Goal: Task Accomplishment & Management: Use online tool/utility

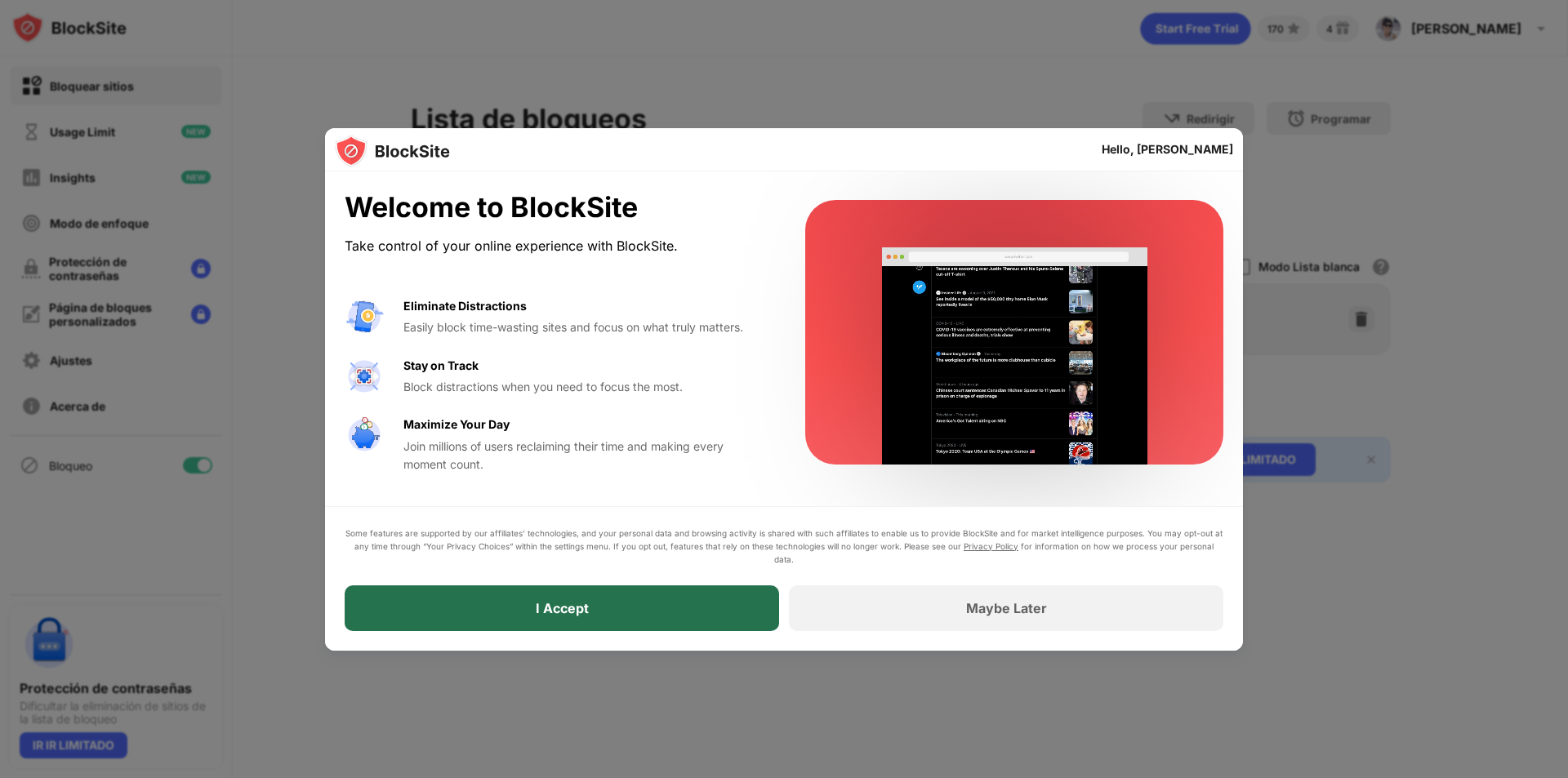
click at [756, 626] on div "I Accept" at bounding box center [562, 608] width 435 height 46
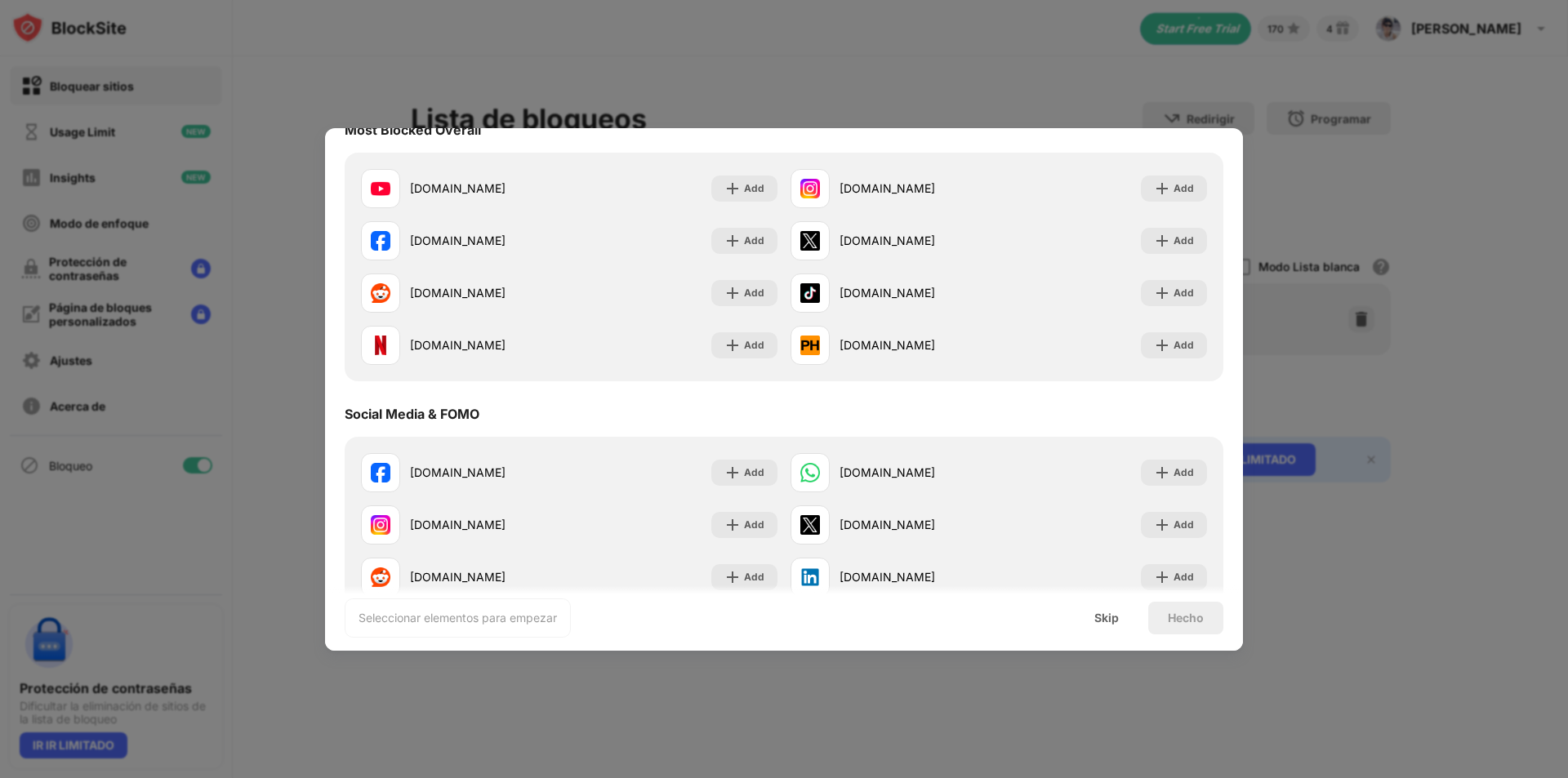
scroll to position [490, 0]
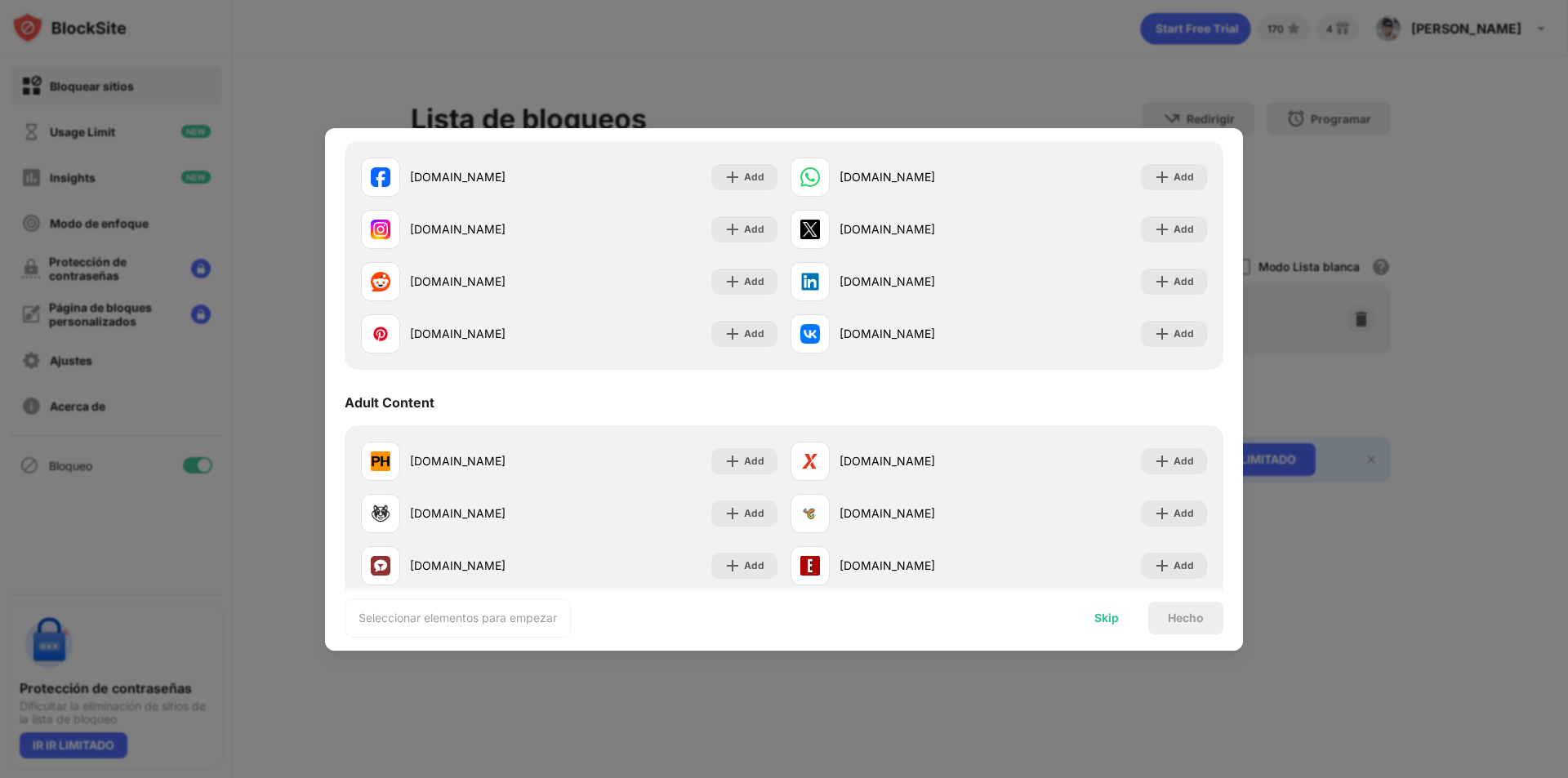
click at [1099, 631] on div "Skip" at bounding box center [1107, 618] width 64 height 33
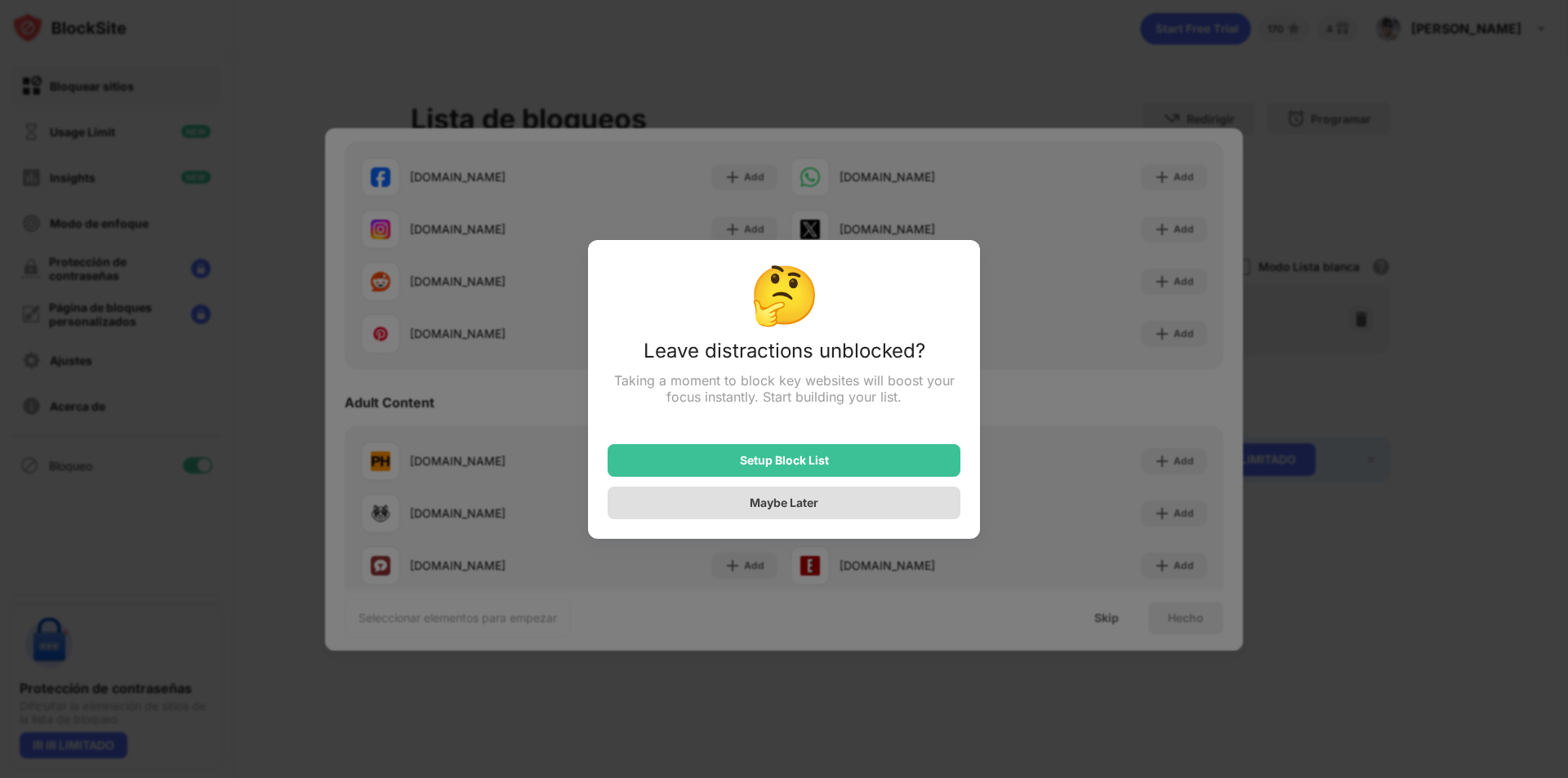
click at [940, 452] on div "Setup Block List" at bounding box center [784, 461] width 353 height 33
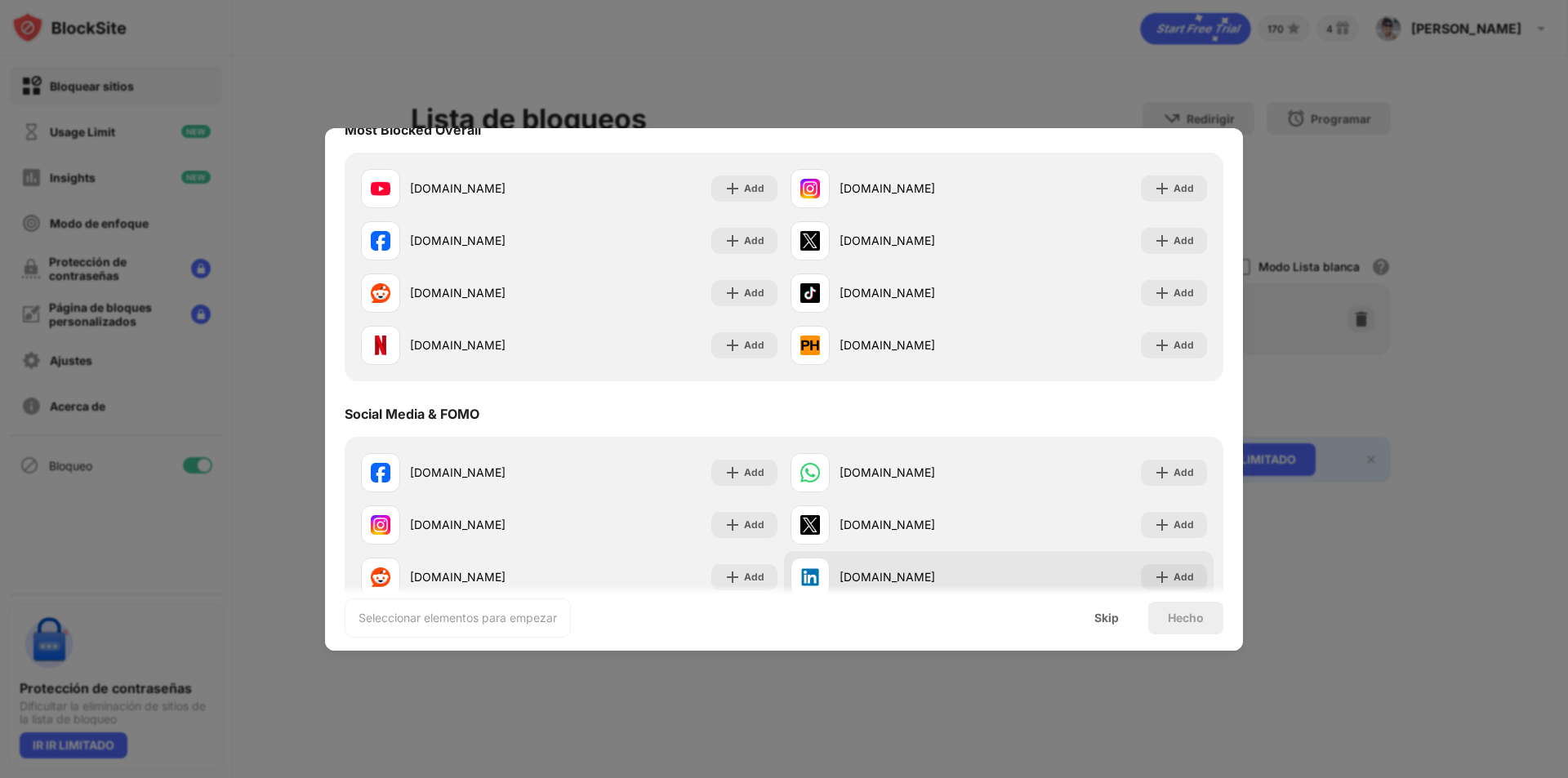
scroll to position [0, 0]
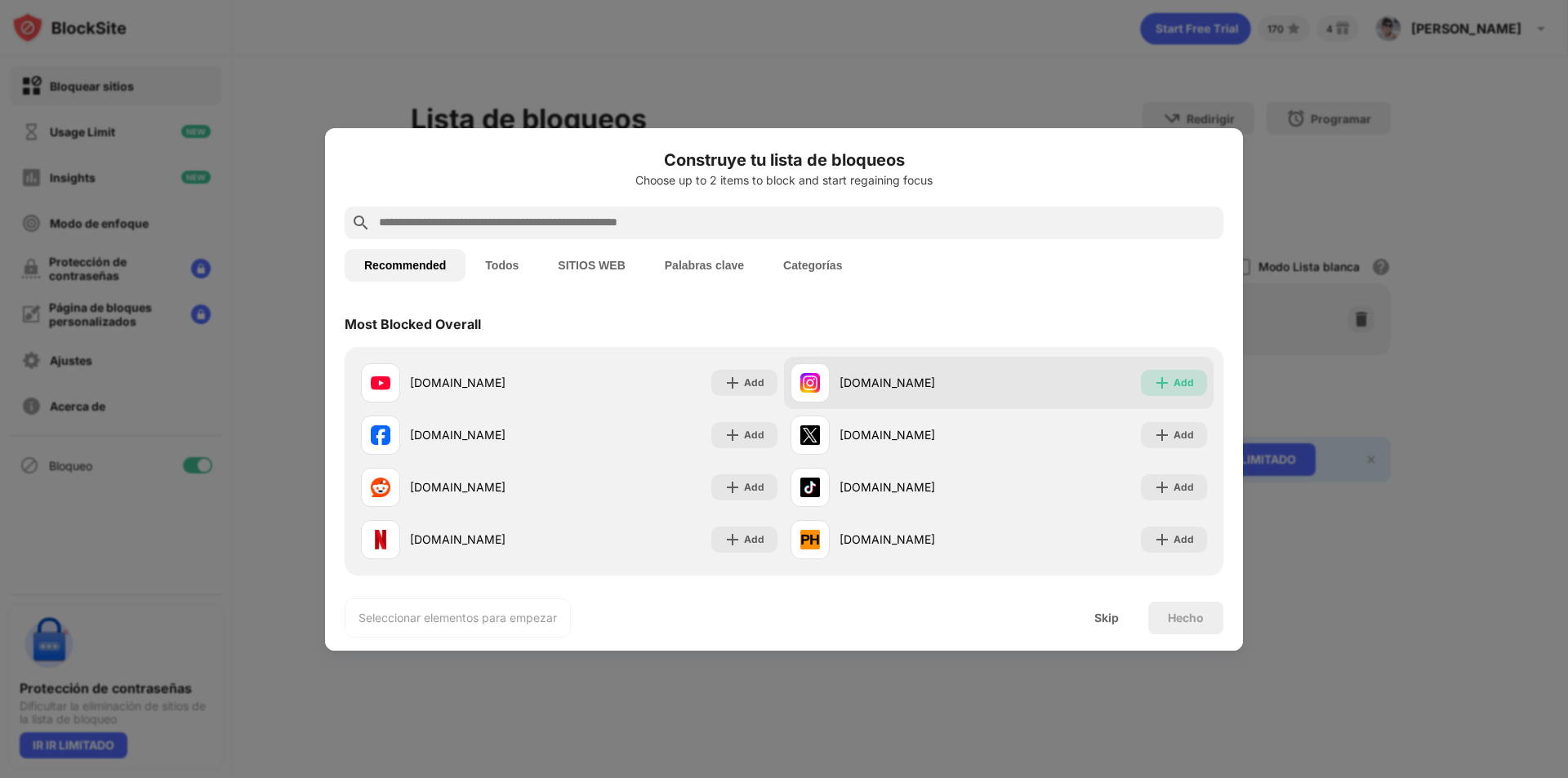
click at [1173, 375] on div "Add" at bounding box center [1184, 384] width 20 height 16
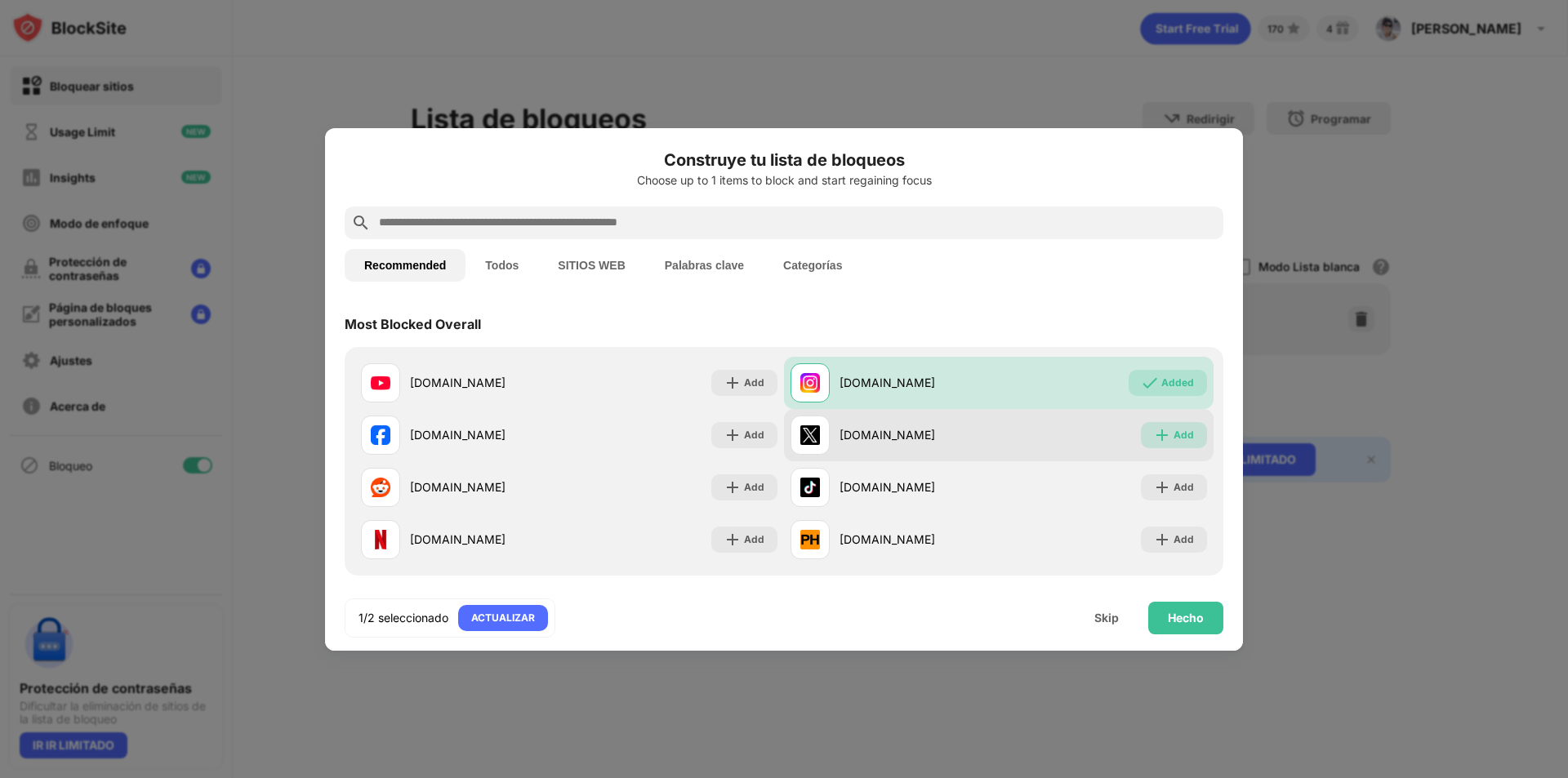
click at [1173, 438] on div "Add" at bounding box center [1184, 436] width 20 height 16
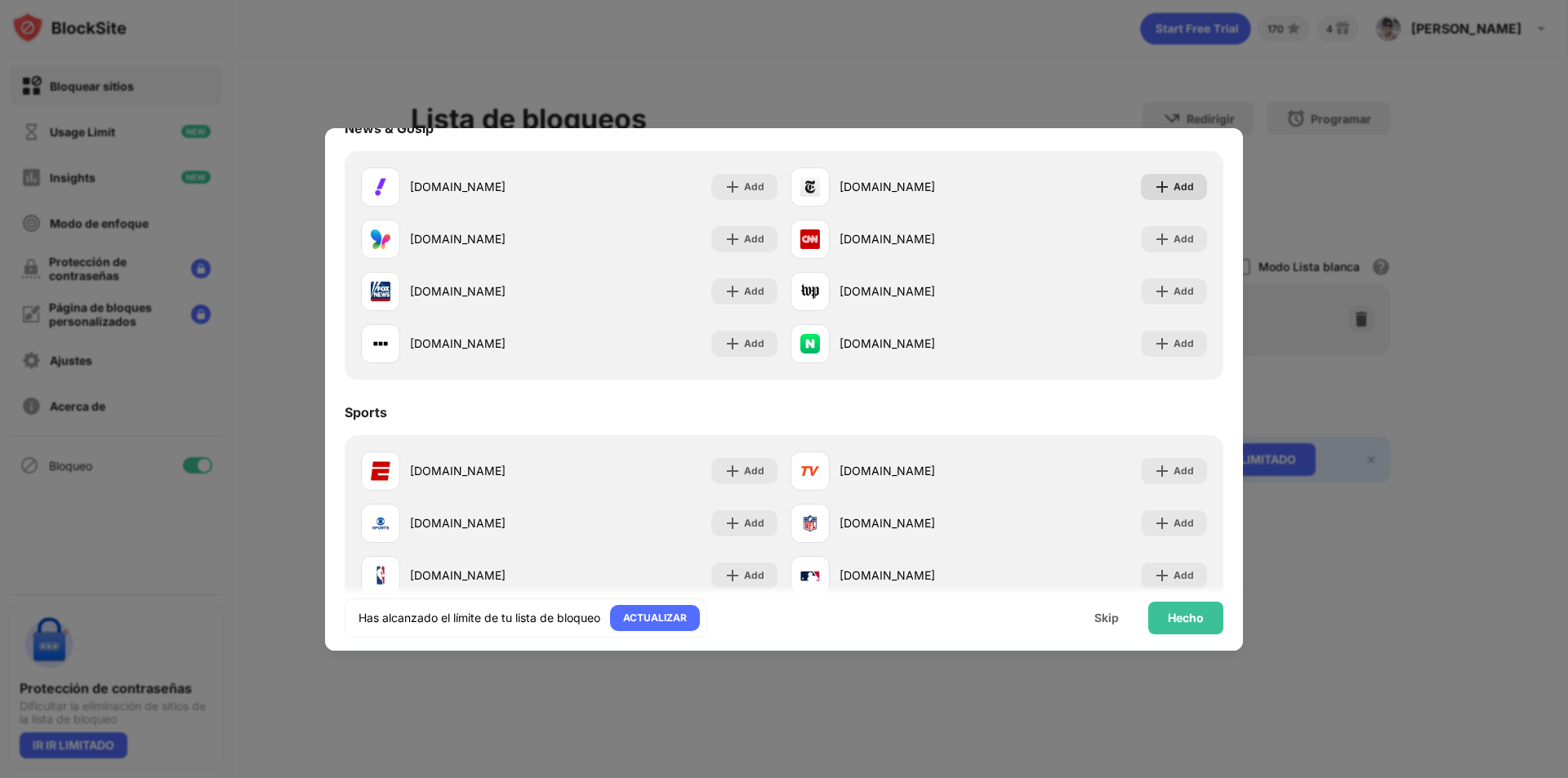
scroll to position [1062, 0]
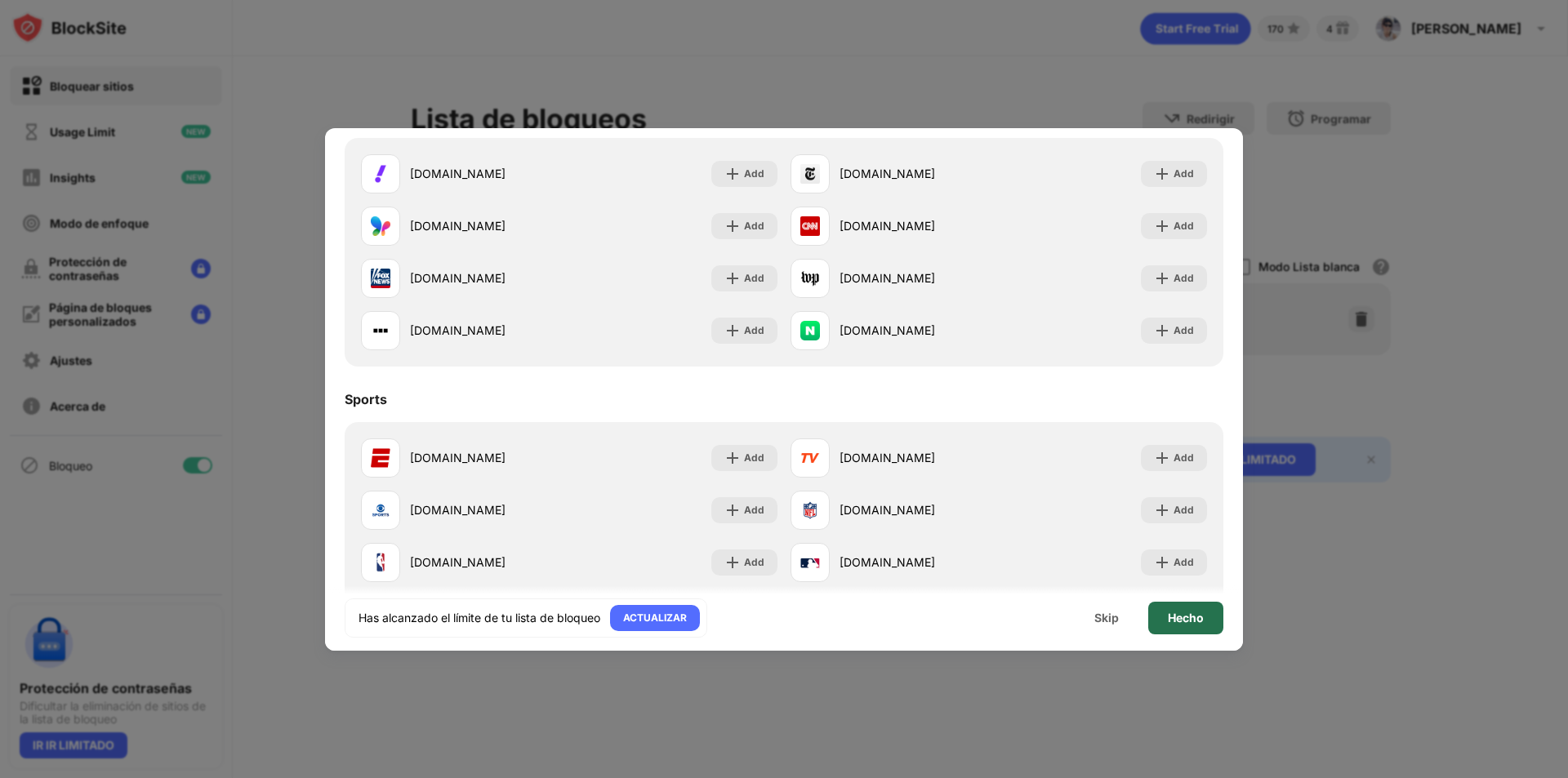
click at [1210, 623] on div "Hecho" at bounding box center [1186, 618] width 75 height 33
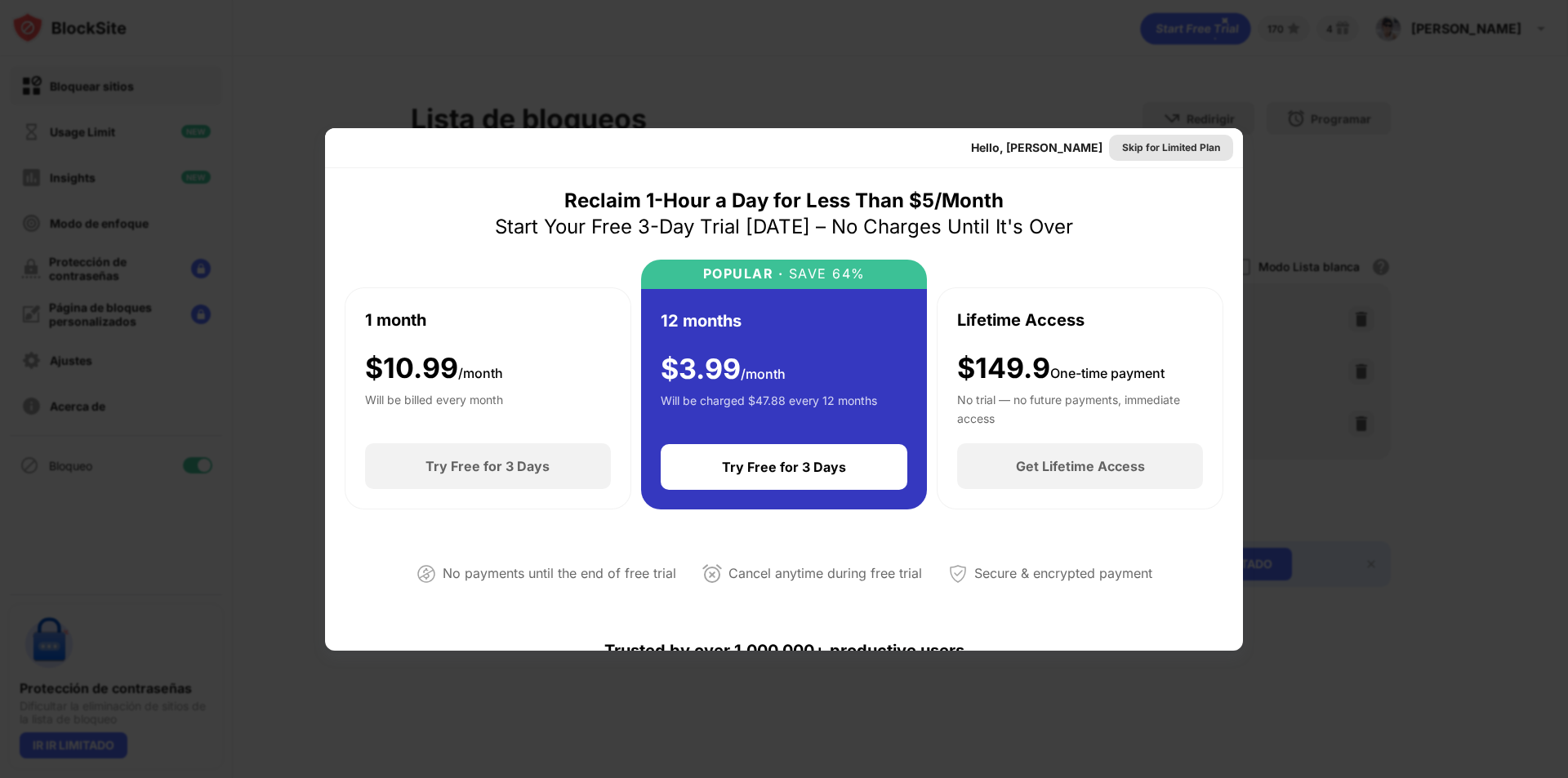
click at [1122, 144] on div "Skip for Limited Plan" at bounding box center [1171, 148] width 98 height 16
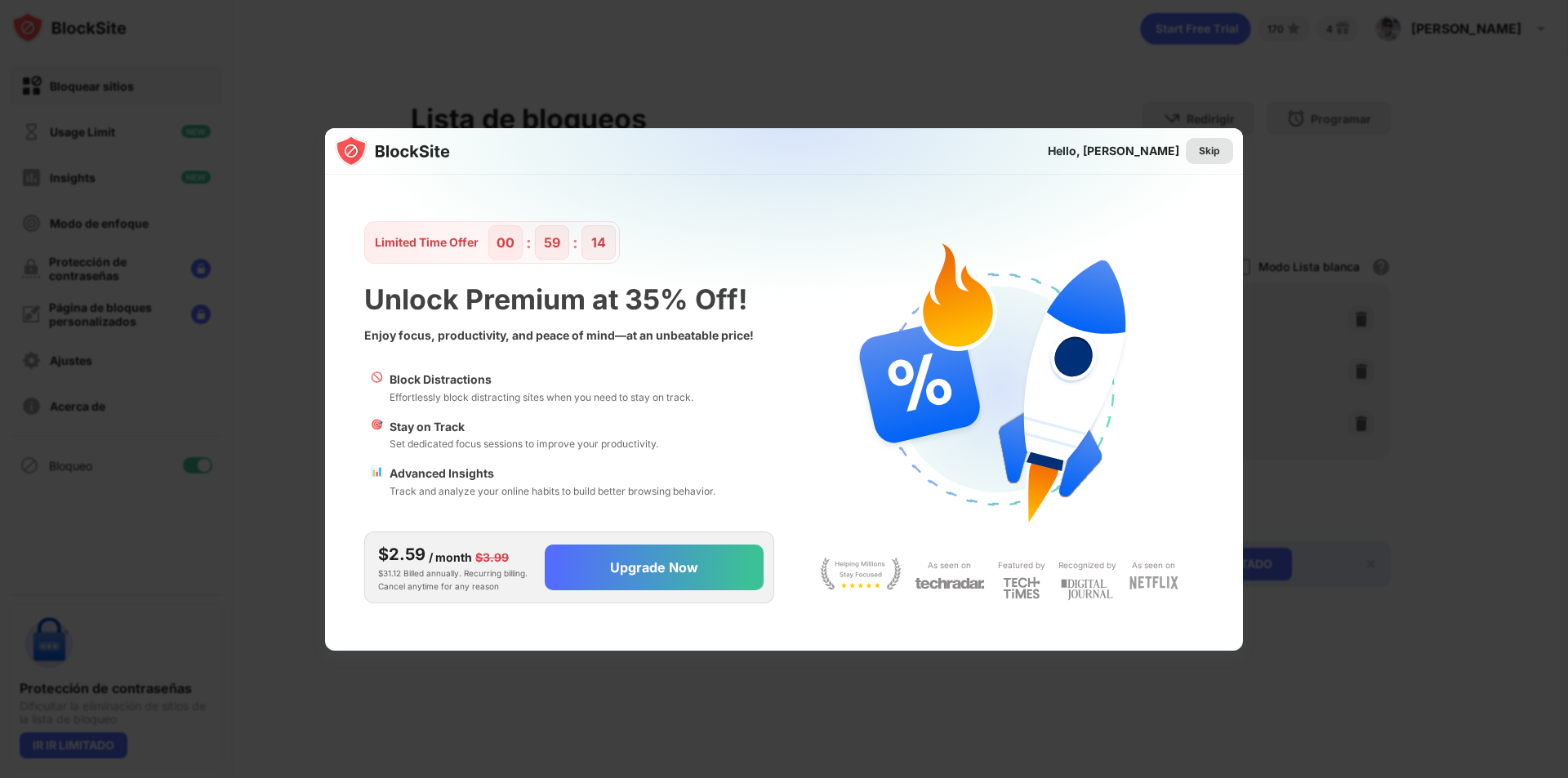
click at [1205, 149] on div "Skip" at bounding box center [1209, 152] width 21 height 16
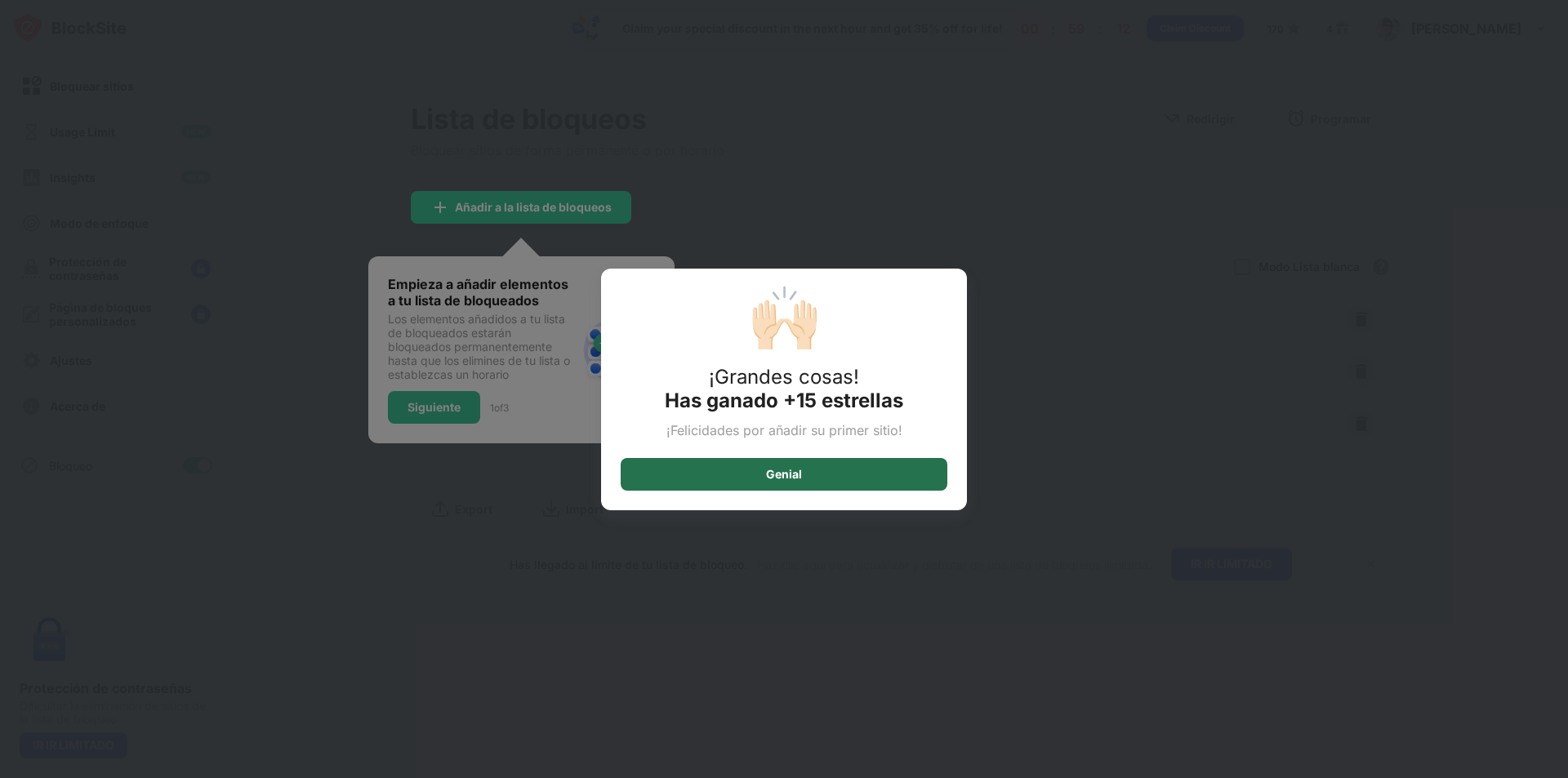
click at [925, 475] on div "Genial" at bounding box center [784, 475] width 327 height 33
